Goal: Information Seeking & Learning: Learn about a topic

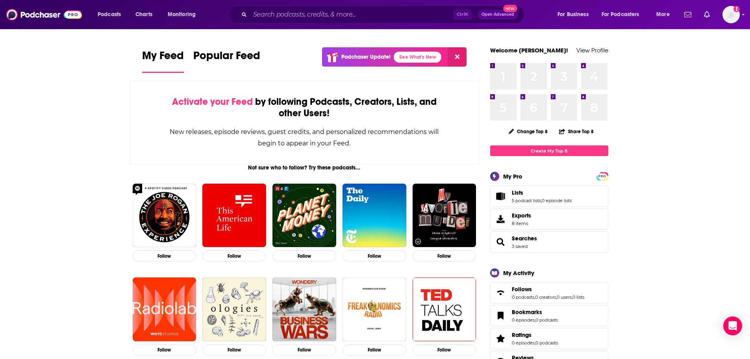
click at [292, 7] on div "Ctrl K Open Advanced New" at bounding box center [376, 15] width 296 height 18
click at [294, 11] on input "Search podcasts, credits, & more..." at bounding box center [351, 14] width 203 height 13
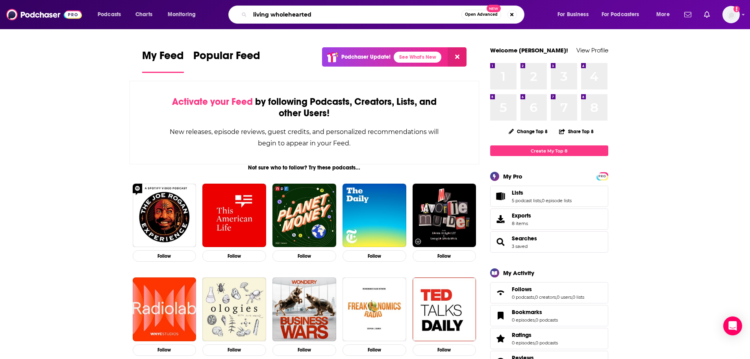
type input "living wholehearted"
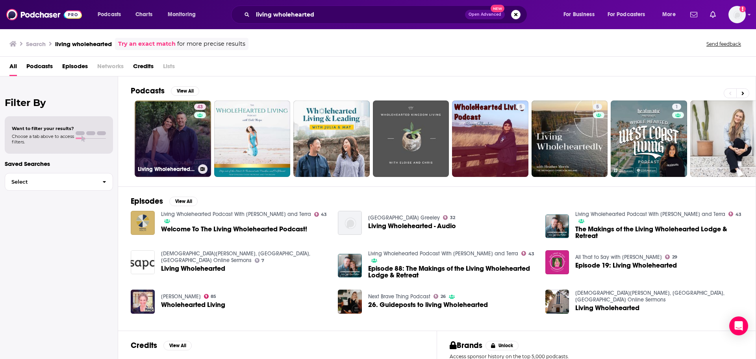
click at [163, 110] on link "43 Living Wholehearted Podcast With [PERSON_NAME] and Terra" at bounding box center [173, 138] width 76 height 76
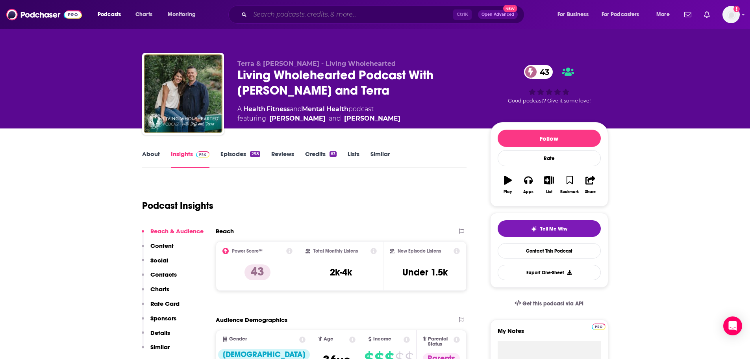
click at [373, 13] on input "Search podcasts, credits, & more..." at bounding box center [351, 14] width 203 height 13
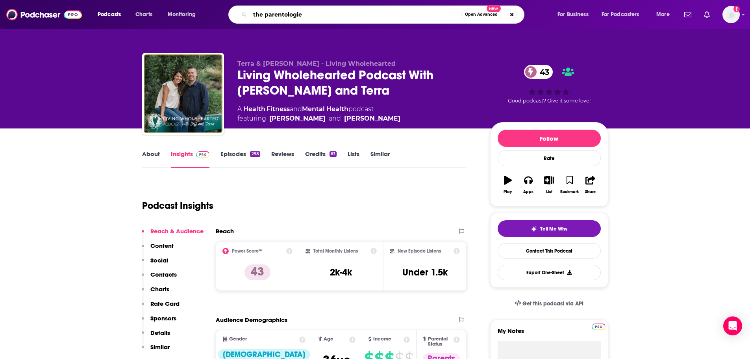
type input "the parentologies"
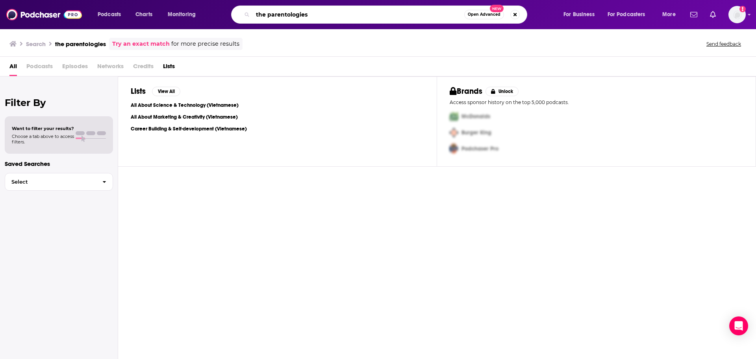
click at [373, 13] on input "the parentologies" at bounding box center [359, 14] width 212 height 13
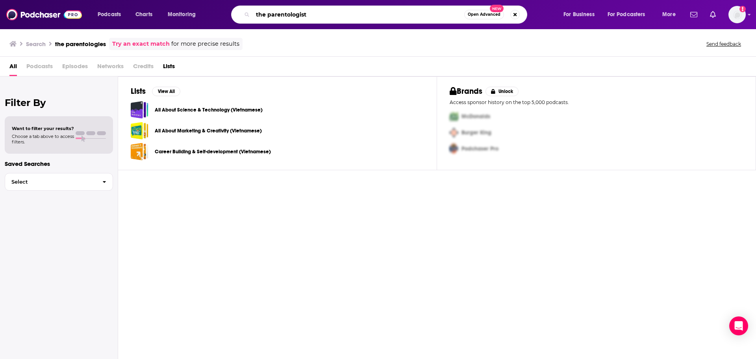
type input "the parentologist"
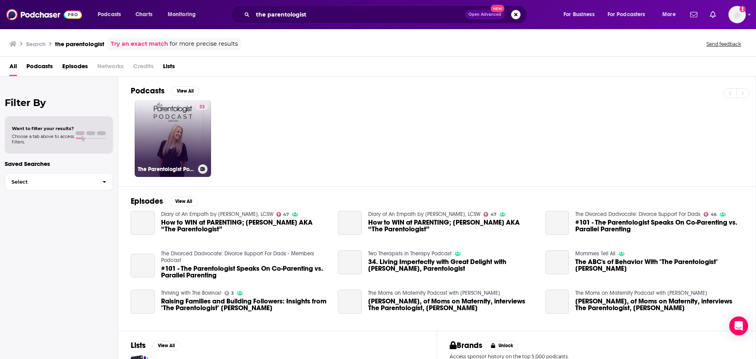
click at [169, 113] on link "33 The Parentologist Podcast" at bounding box center [173, 138] width 76 height 76
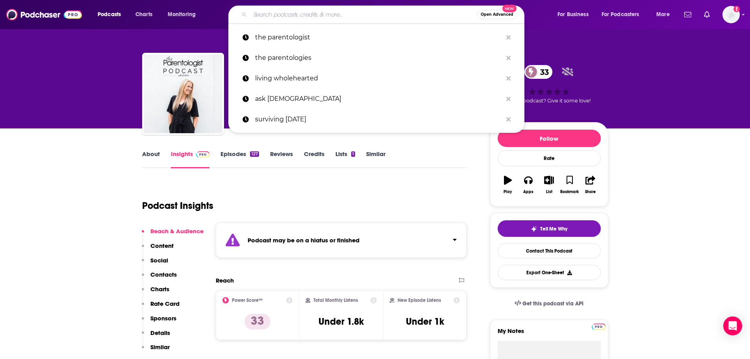
click at [367, 17] on input "Search podcasts, credits, & more..." at bounding box center [363, 14] width 227 height 13
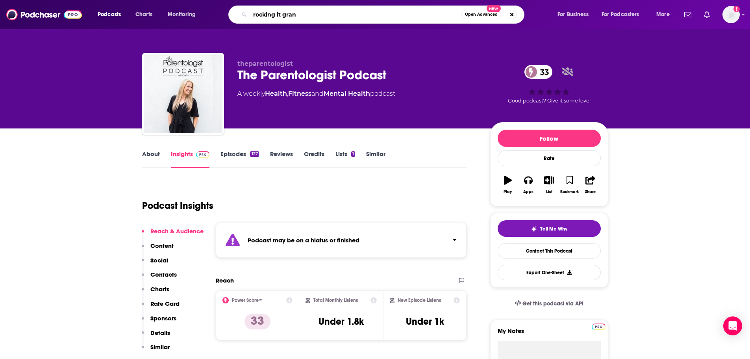
type input "rocking it grand"
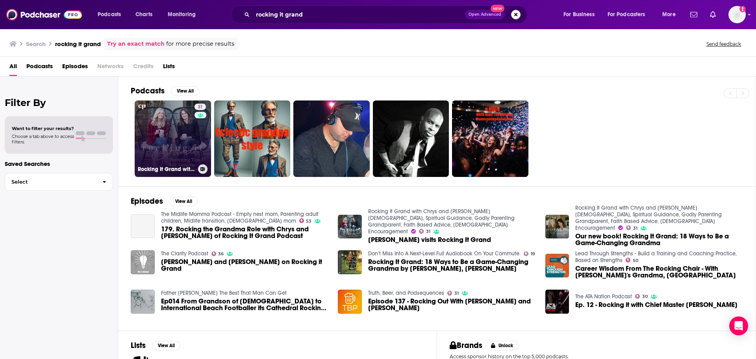
click at [181, 119] on link "31 Rocking It Grand with Chrys and [PERSON_NAME][DEMOGRAPHIC_DATA], Spiritual G…" at bounding box center [173, 138] width 76 height 76
